Goal: Transaction & Acquisition: Obtain resource

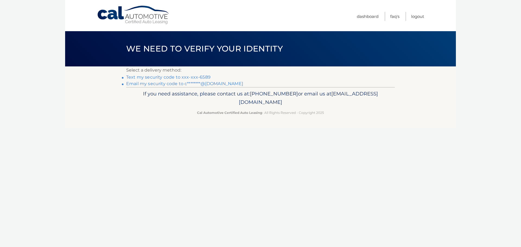
click at [194, 77] on link "Text my security code to xxx-xxx-6589" at bounding box center [168, 77] width 84 height 5
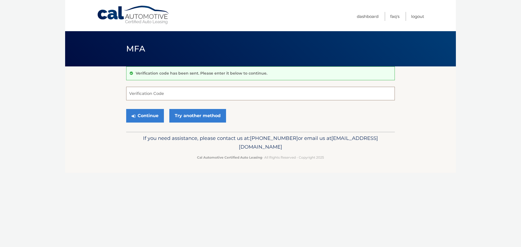
click at [209, 96] on input "Verification Code" at bounding box center [260, 94] width 269 height 14
type input "916778"
click at [142, 112] on button "Continue" at bounding box center [145, 116] width 38 height 14
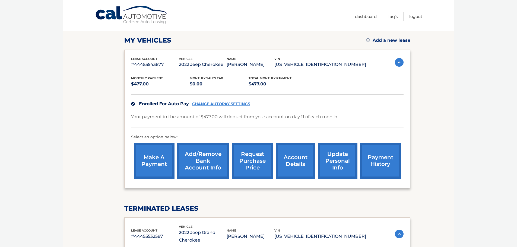
scroll to position [81, 0]
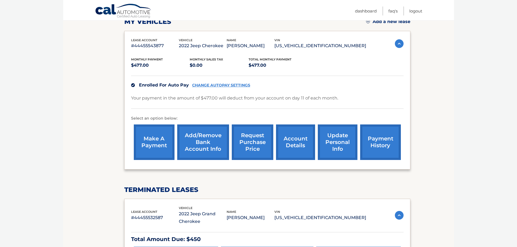
click at [254, 142] on link "request purchase price" at bounding box center [253, 143] width 42 height 36
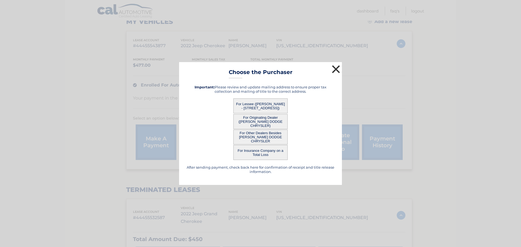
click at [335, 68] on button "×" at bounding box center [336, 69] width 11 height 11
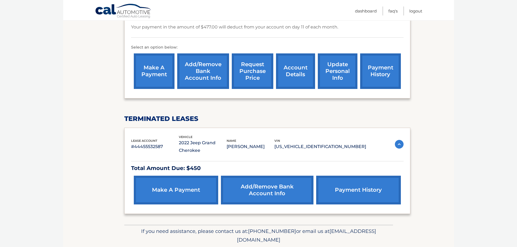
scroll to position [36, 0]
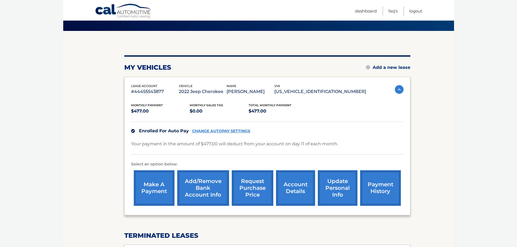
click at [297, 182] on link "account details" at bounding box center [295, 189] width 39 height 36
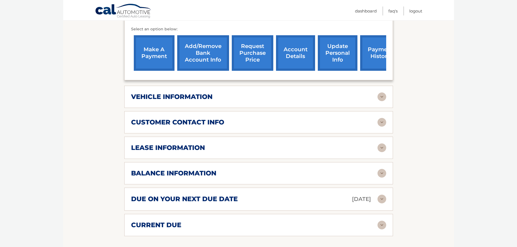
scroll to position [217, 0]
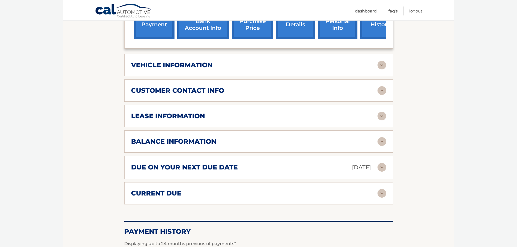
click at [380, 137] on img at bounding box center [382, 141] width 9 height 9
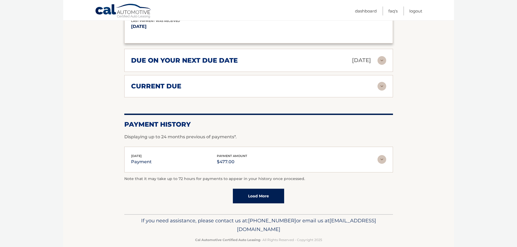
scroll to position [391, 0]
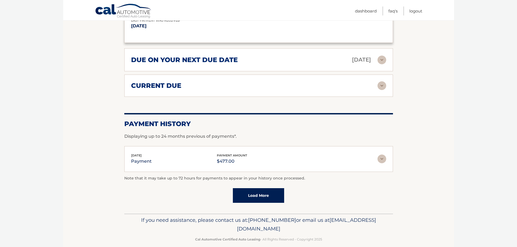
click at [382, 81] on img at bounding box center [382, 85] width 9 height 9
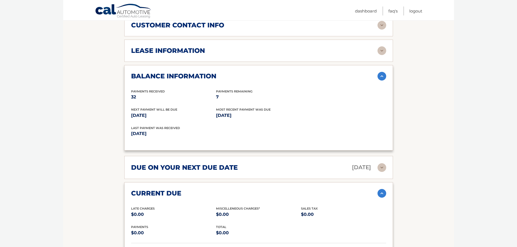
scroll to position [228, 0]
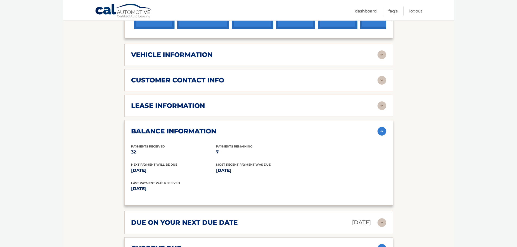
click at [378, 102] on img at bounding box center [382, 106] width 9 height 9
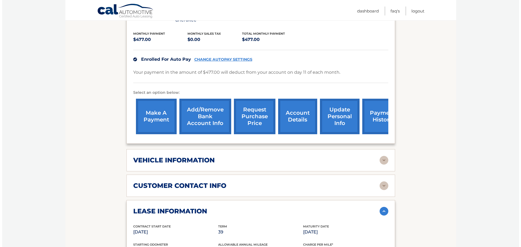
scroll to position [119, 0]
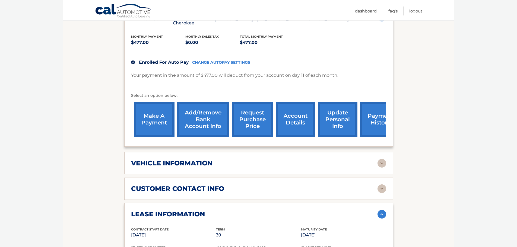
click at [250, 108] on link "request purchase price" at bounding box center [253, 120] width 42 height 36
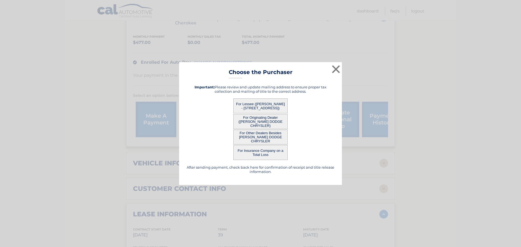
click at [264, 103] on button "For Lessee ([PERSON_NAME] - [STREET_ADDRESS])" at bounding box center [261, 106] width 54 height 15
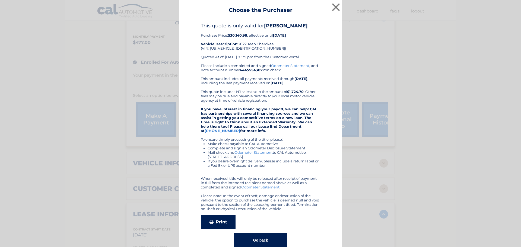
click at [220, 227] on link "Print" at bounding box center [218, 223] width 35 height 14
